Goal: Task Accomplishment & Management: Use online tool/utility

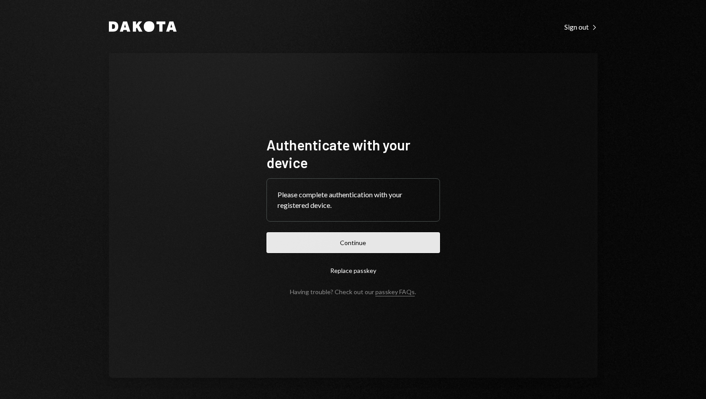
click at [349, 237] on button "Continue" at bounding box center [353, 242] width 174 height 21
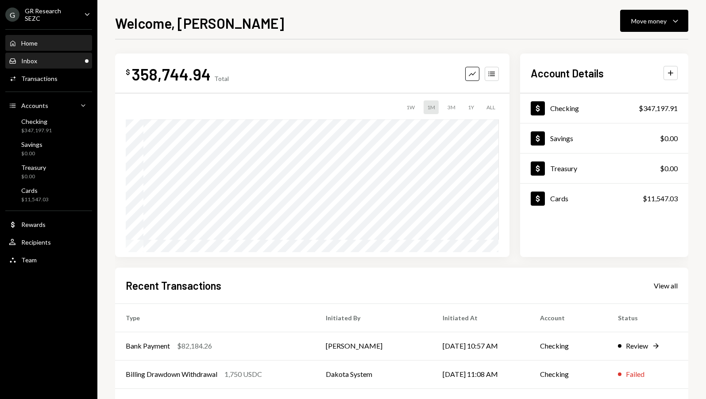
click at [37, 59] on div "Inbox Inbox" at bounding box center [49, 61] width 80 height 8
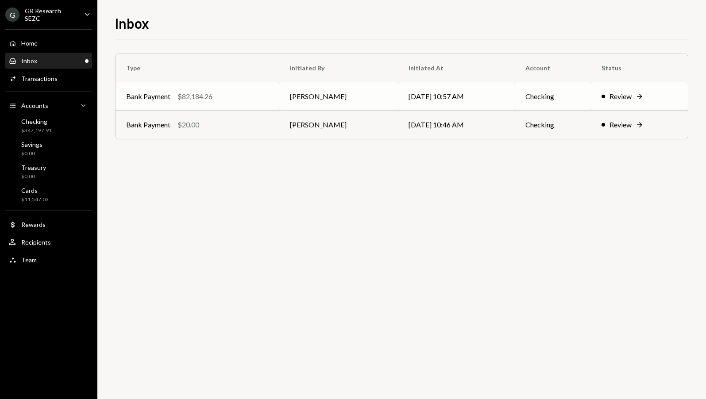
click at [630, 94] on div "Review" at bounding box center [621, 96] width 22 height 11
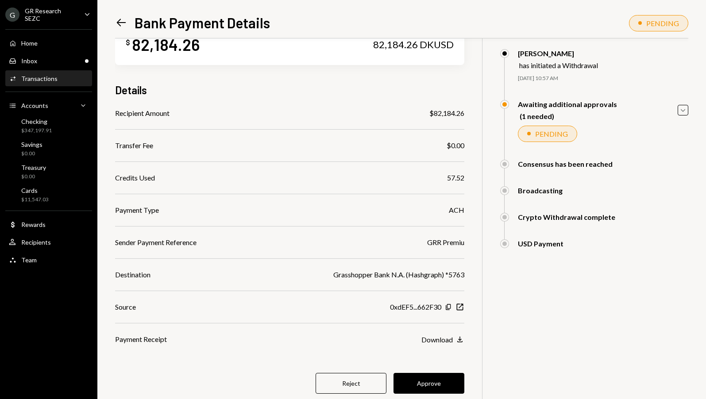
scroll to position [55, 0]
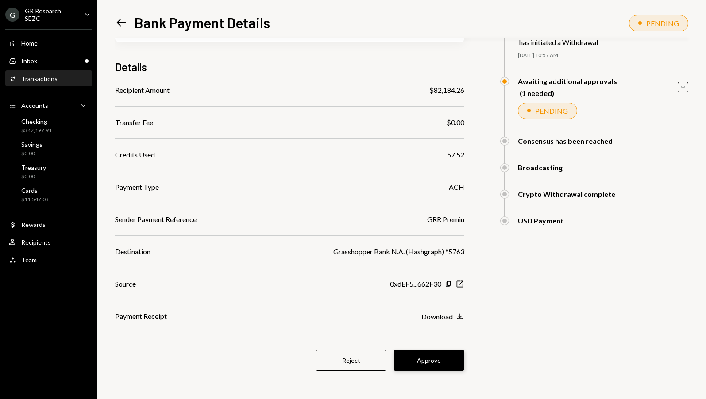
click at [425, 366] on button "Approve" at bounding box center [429, 360] width 71 height 21
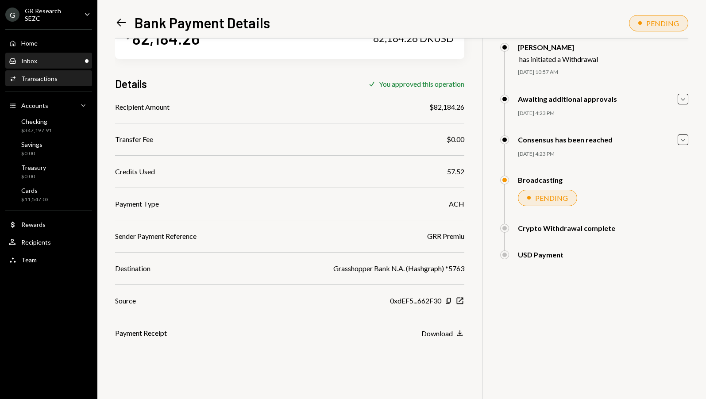
click at [35, 57] on div "Inbox" at bounding box center [29, 61] width 16 height 8
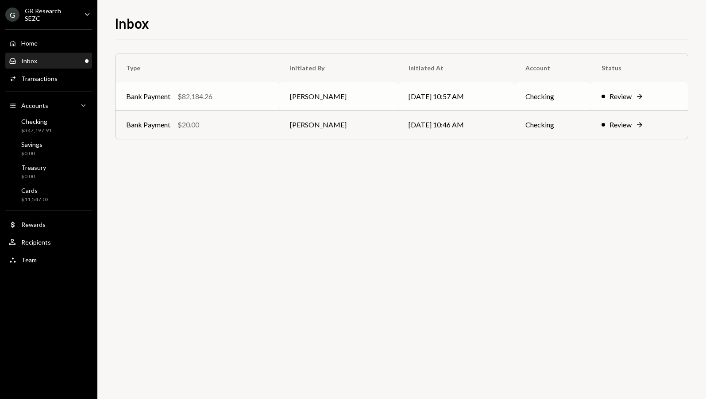
click at [627, 100] on div "Review" at bounding box center [621, 96] width 22 height 11
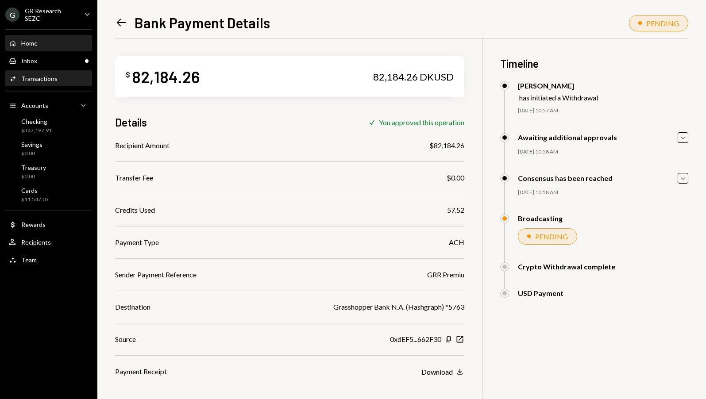
click at [30, 42] on div "Home" at bounding box center [29, 43] width 16 height 8
